Goal: Task Accomplishment & Management: Use online tool/utility

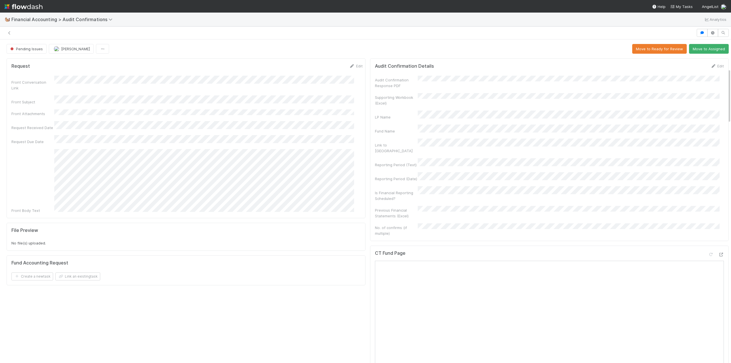
scroll to position [171, 0]
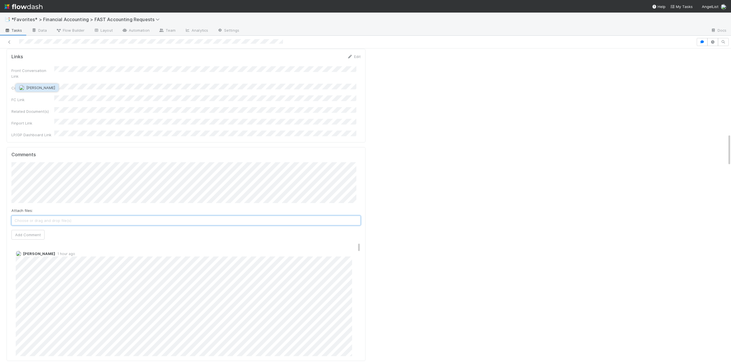
click at [32, 88] on span "[PERSON_NAME]" at bounding box center [40, 87] width 29 height 5
click at [28, 230] on button "Add Comment" at bounding box center [27, 235] width 33 height 10
